Goal: Download file/media

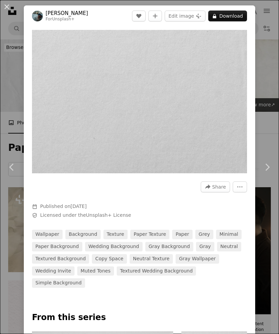
scroll to position [1364, 0]
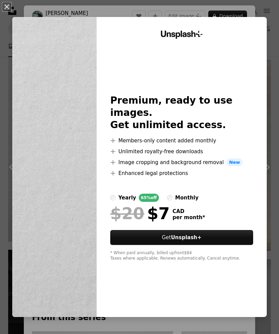
click at [263, 13] on div "An X shape Unsplash+ Premium, ready to use images. Get unlimited access. A plus…" at bounding box center [139, 167] width 279 height 334
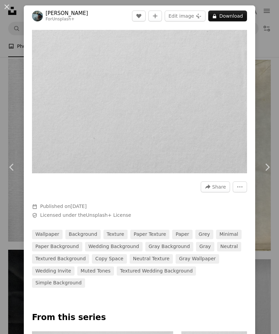
click at [263, 13] on div "An X shape Chevron left Chevron right [PERSON_NAME] For Unsplash+ A heart A plu…" at bounding box center [139, 167] width 279 height 334
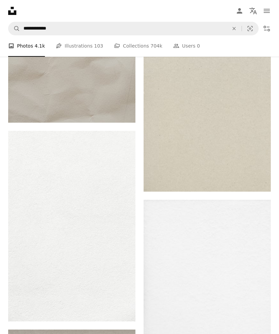
click at [199, 285] on img at bounding box center [207, 290] width 127 height 180
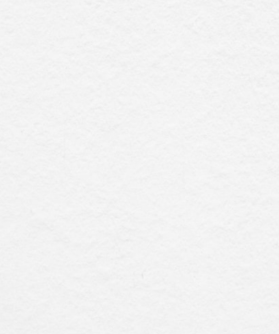
scroll to position [875, 0]
